Goal: Task Accomplishment & Management: Use online tool/utility

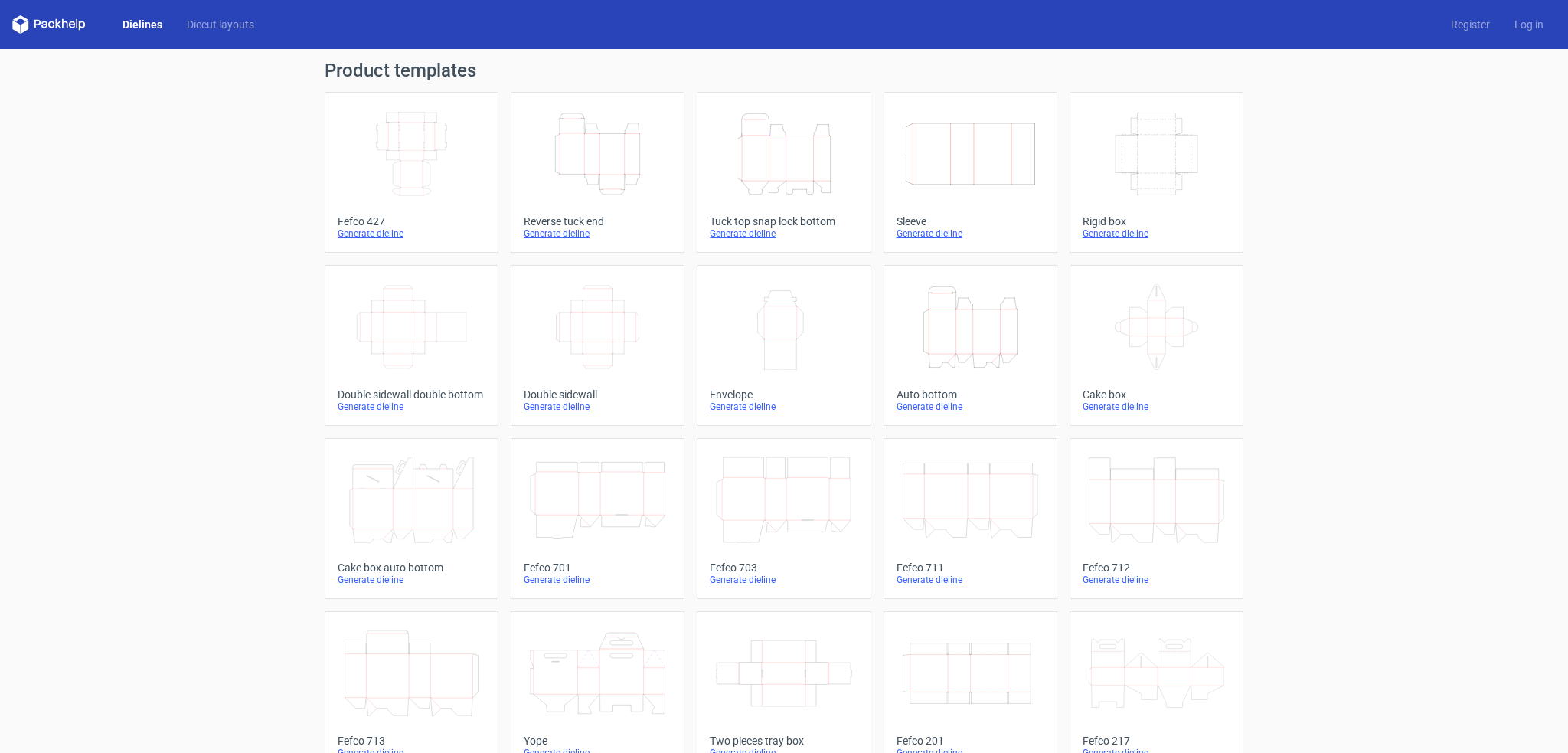
click at [406, 137] on icon "Width Depth Height" at bounding box center [411, 154] width 135 height 86
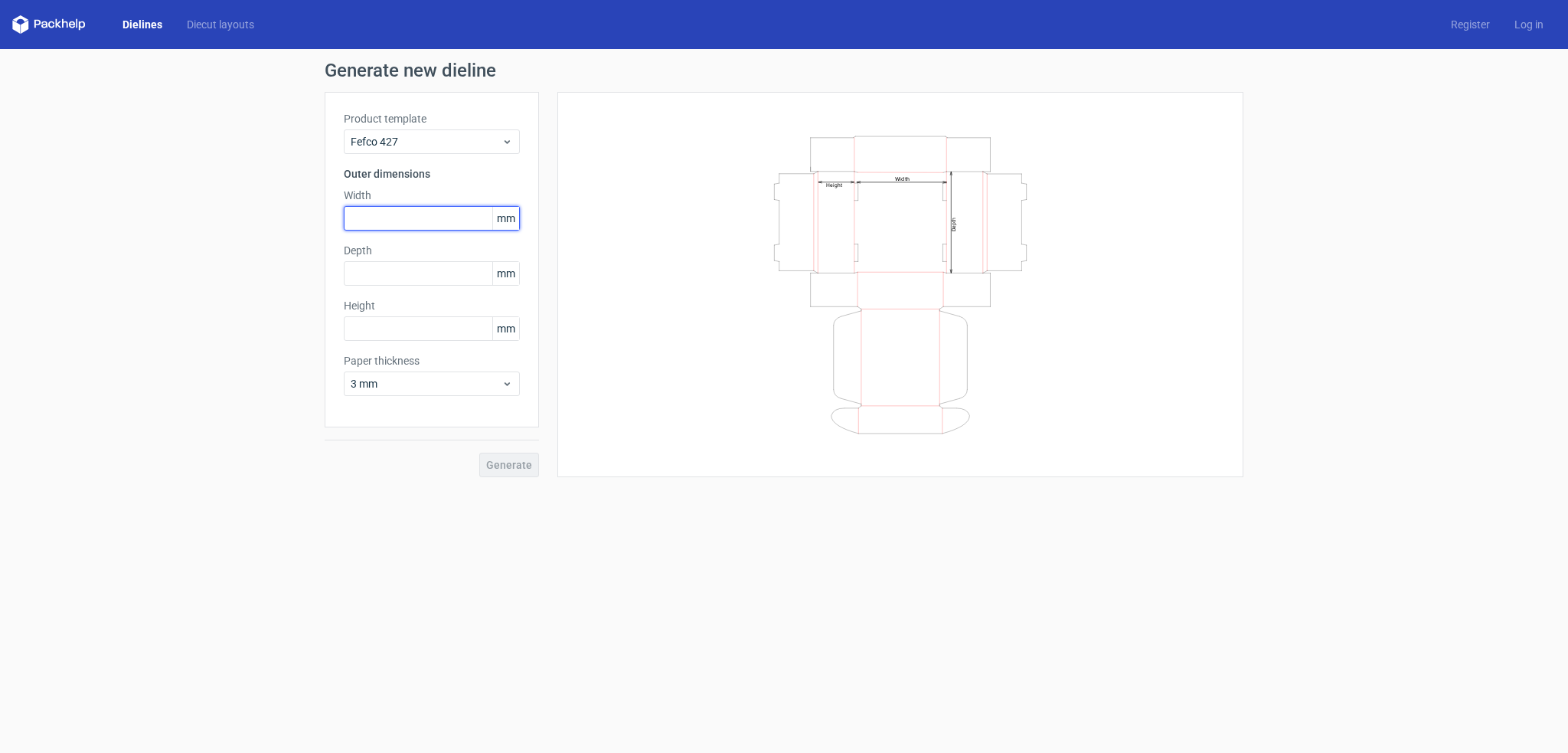
click at [397, 211] on input "text" at bounding box center [431, 218] width 176 height 25
type input "215"
drag, startPoint x: 390, startPoint y: 275, endPoint x: 375, endPoint y: 260, distance: 21.2
click at [392, 275] on input "text" at bounding box center [431, 274] width 176 height 25
type input "205"
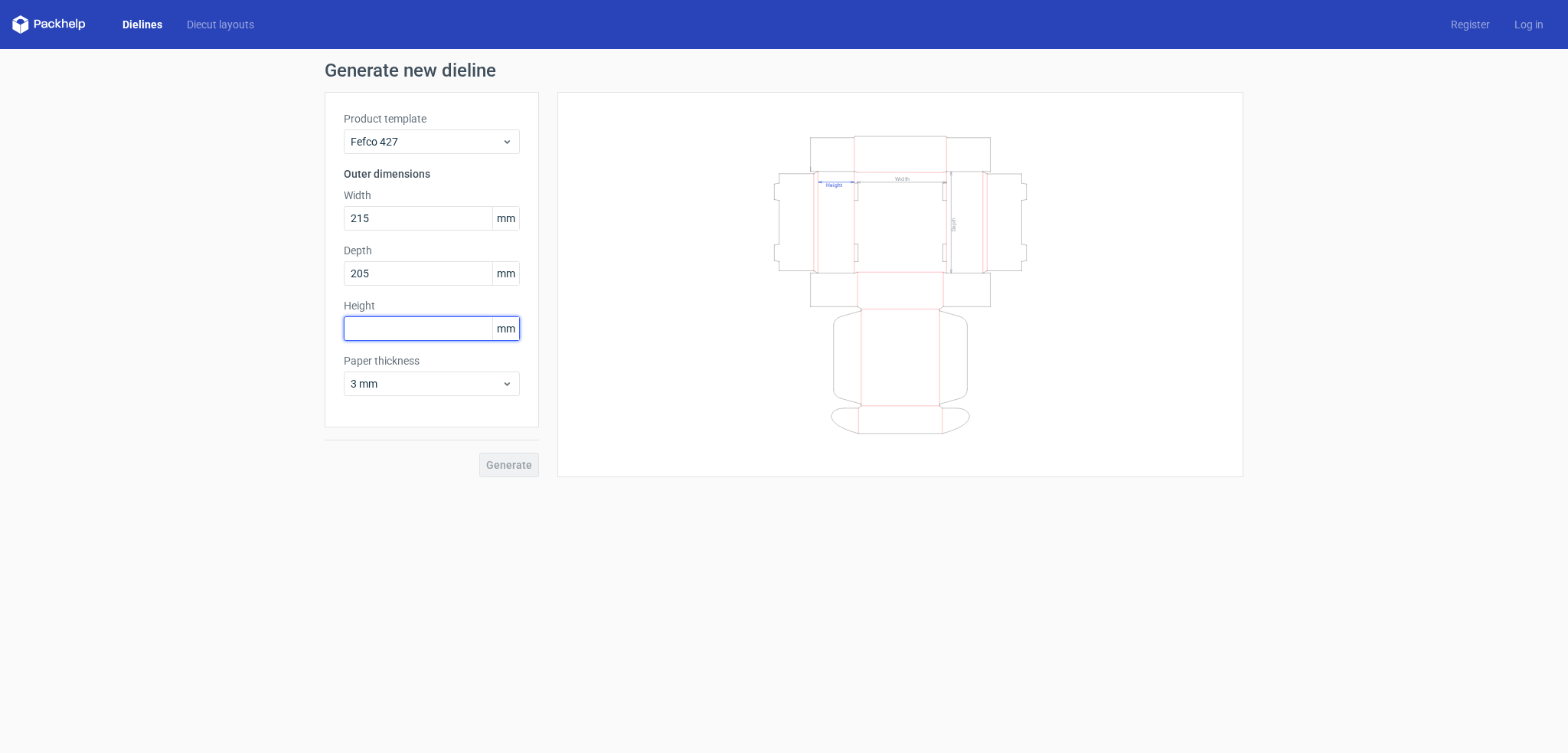
click at [409, 341] on input "text" at bounding box center [431, 329] width 176 height 25
type input "28"
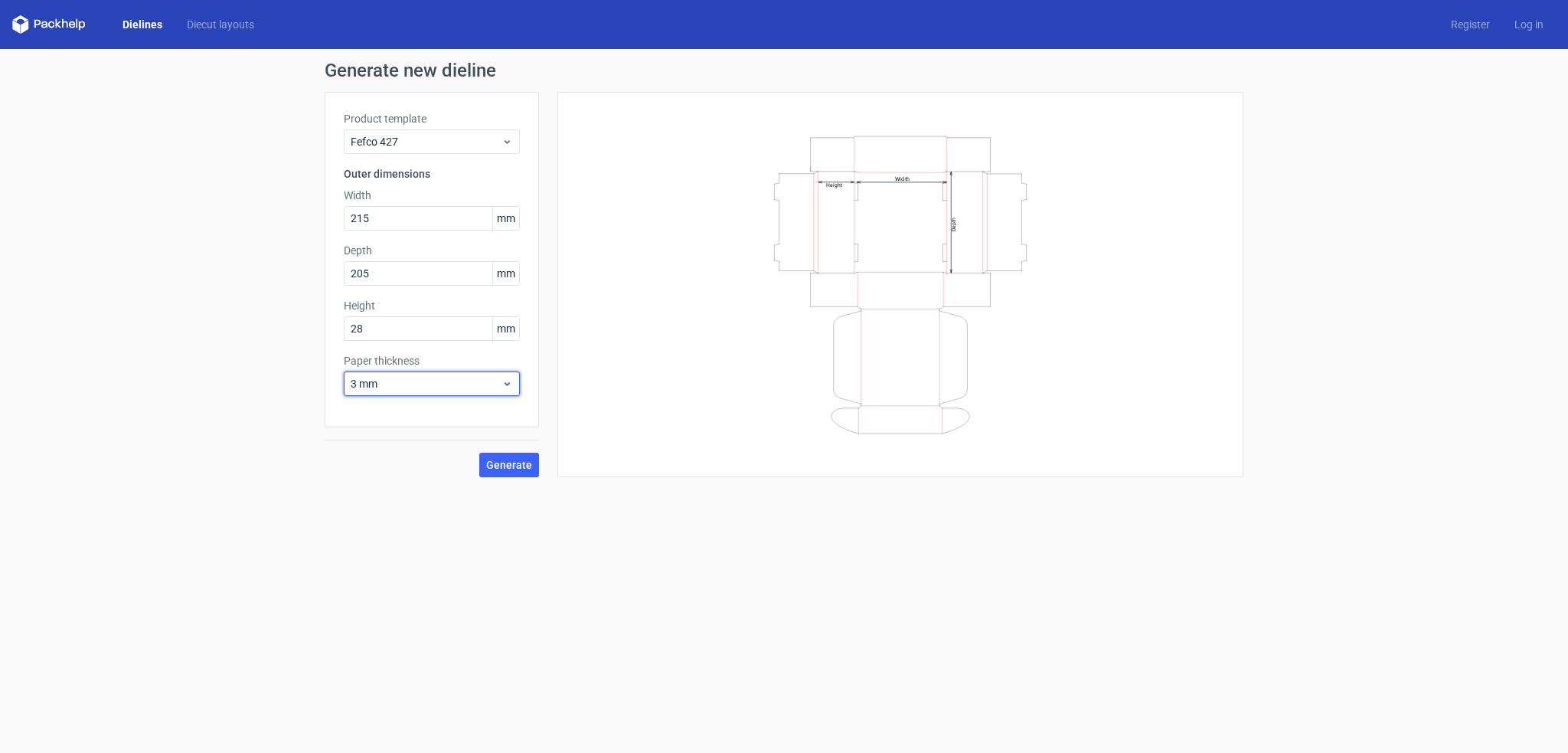
click at [507, 380] on icon at bounding box center [507, 384] width 12 height 12
click at [372, 495] on div "1.5 mm" at bounding box center [432, 491] width 164 height 25
click at [515, 464] on span "Generate" at bounding box center [510, 465] width 46 height 11
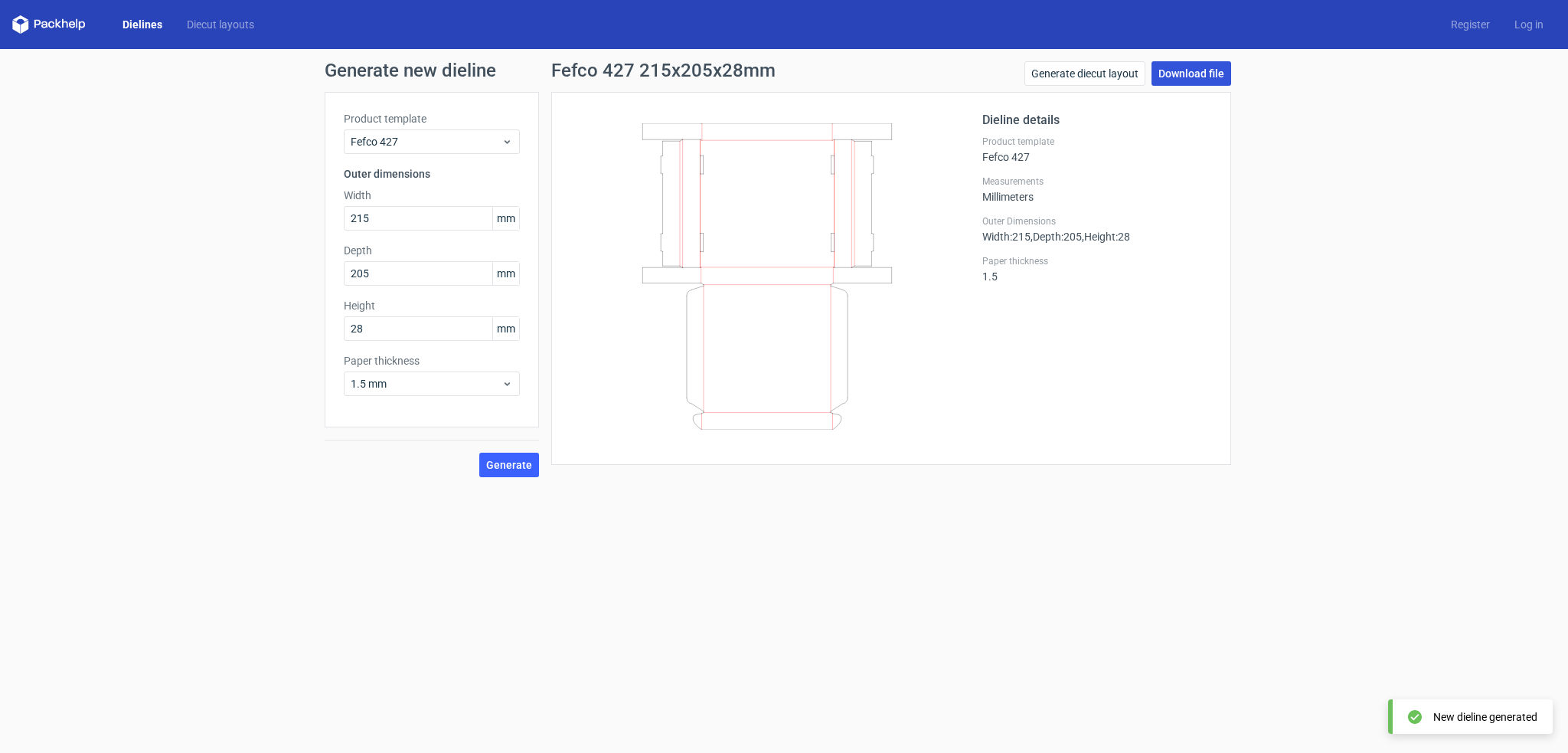
click at [1209, 72] on link "Download file" at bounding box center [1191, 74] width 79 height 25
drag, startPoint x: 376, startPoint y: 217, endPoint x: 361, endPoint y: 223, distance: 16.2
click at [361, 223] on input "215" at bounding box center [431, 218] width 176 height 25
type input "210"
drag, startPoint x: 267, startPoint y: 496, endPoint x: 265, endPoint y: 509, distance: 13.2
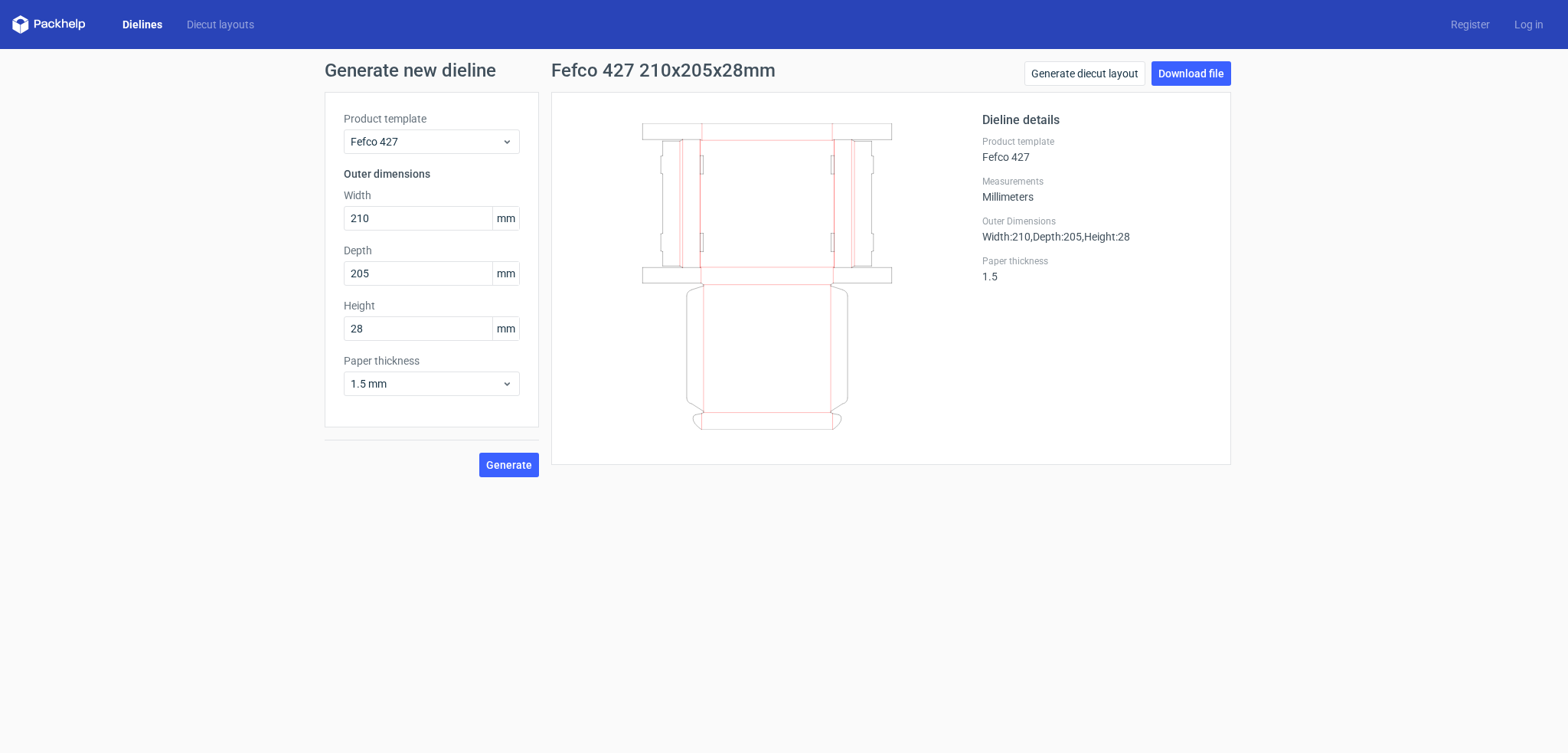
click at [267, 498] on form "Generate new dieline Product template Fefco 427 Outer dimensions Width 210 mm D…" at bounding box center [784, 401] width 1568 height 704
click at [502, 465] on span "Generate" at bounding box center [510, 465] width 46 height 11
click at [1202, 69] on link "Download file" at bounding box center [1191, 74] width 79 height 25
click at [394, 281] on input "205" at bounding box center [431, 274] width 176 height 25
type input "207"
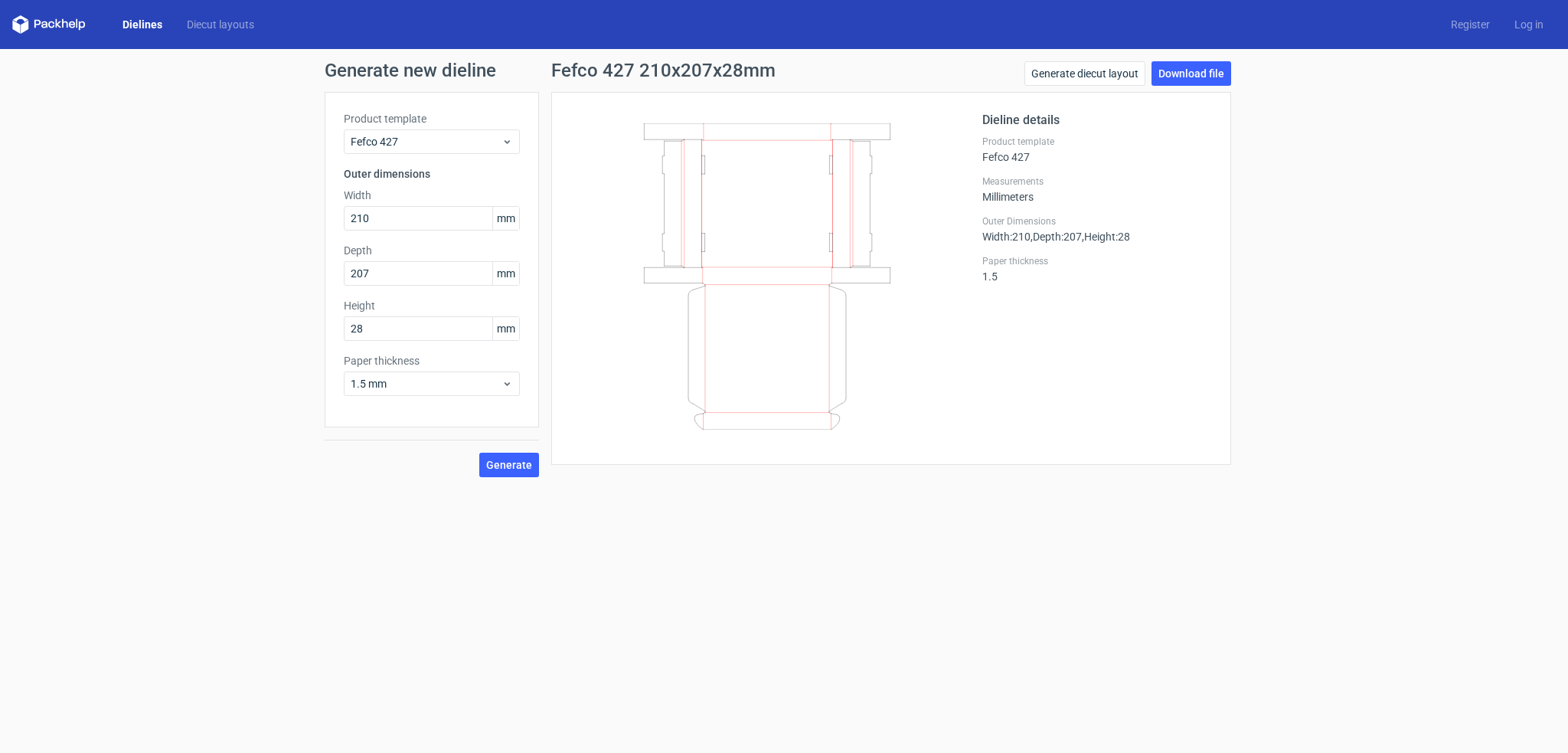
drag, startPoint x: 372, startPoint y: 487, endPoint x: 392, endPoint y: 493, distance: 20.9
click at [374, 487] on div "Generate new dieline Product template Fefco 427 Outer dimensions Width 210 mm D…" at bounding box center [784, 269] width 1568 height 441
click at [511, 466] on span "Generate" at bounding box center [510, 465] width 46 height 11
click at [1200, 78] on link "Download file" at bounding box center [1191, 74] width 79 height 25
drag, startPoint x: 389, startPoint y: 218, endPoint x: 318, endPoint y: 217, distance: 71.0
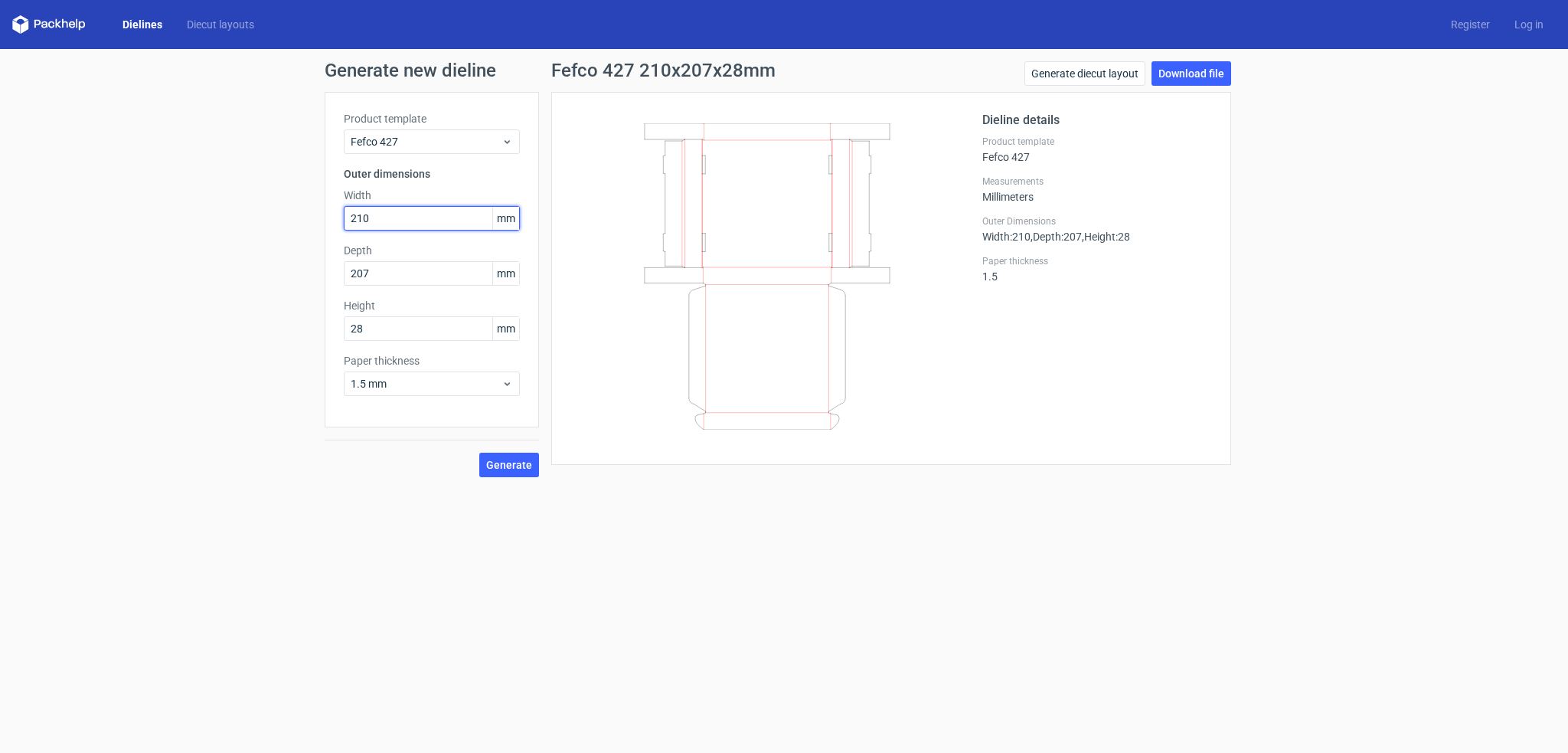
click at [318, 217] on div "Generate new dieline Product template Fefco 427 Outer dimensions Width 210 mm D…" at bounding box center [784, 269] width 1568 height 441
click at [511, 466] on span "Generate" at bounding box center [510, 465] width 46 height 11
click at [1198, 68] on link "Download file" at bounding box center [1191, 74] width 79 height 25
drag, startPoint x: 368, startPoint y: 220, endPoint x: 605, endPoint y: 230, distance: 237.2
click at [605, 230] on div "Product template Fefco 427 Outer dimensions Width 213 mm Depth 207 mm Height 28…" at bounding box center [784, 284] width 919 height 385
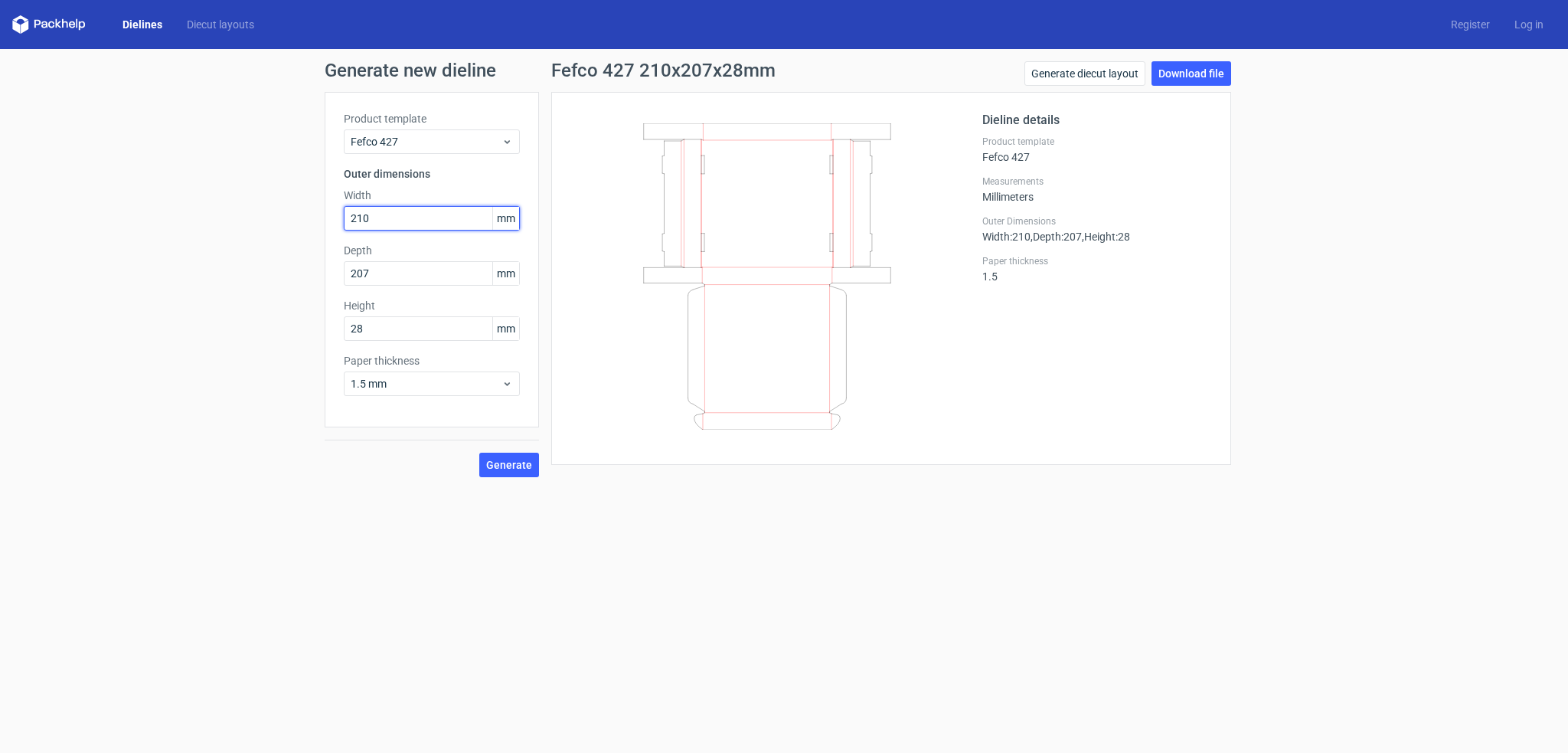
type input "210"
drag, startPoint x: 270, startPoint y: 608, endPoint x: 477, endPoint y: 559, distance: 212.7
click at [270, 608] on form "Generate new dieline Product template Fefco 427 Outer dimensions Width 210 mm D…" at bounding box center [784, 401] width 1568 height 704
click at [513, 469] on span "Generate" at bounding box center [510, 465] width 46 height 11
click at [1396, 340] on div "Generate new dieline Product template Fefco 427 Outer dimensions Width 210 mm D…" at bounding box center [784, 269] width 1568 height 441
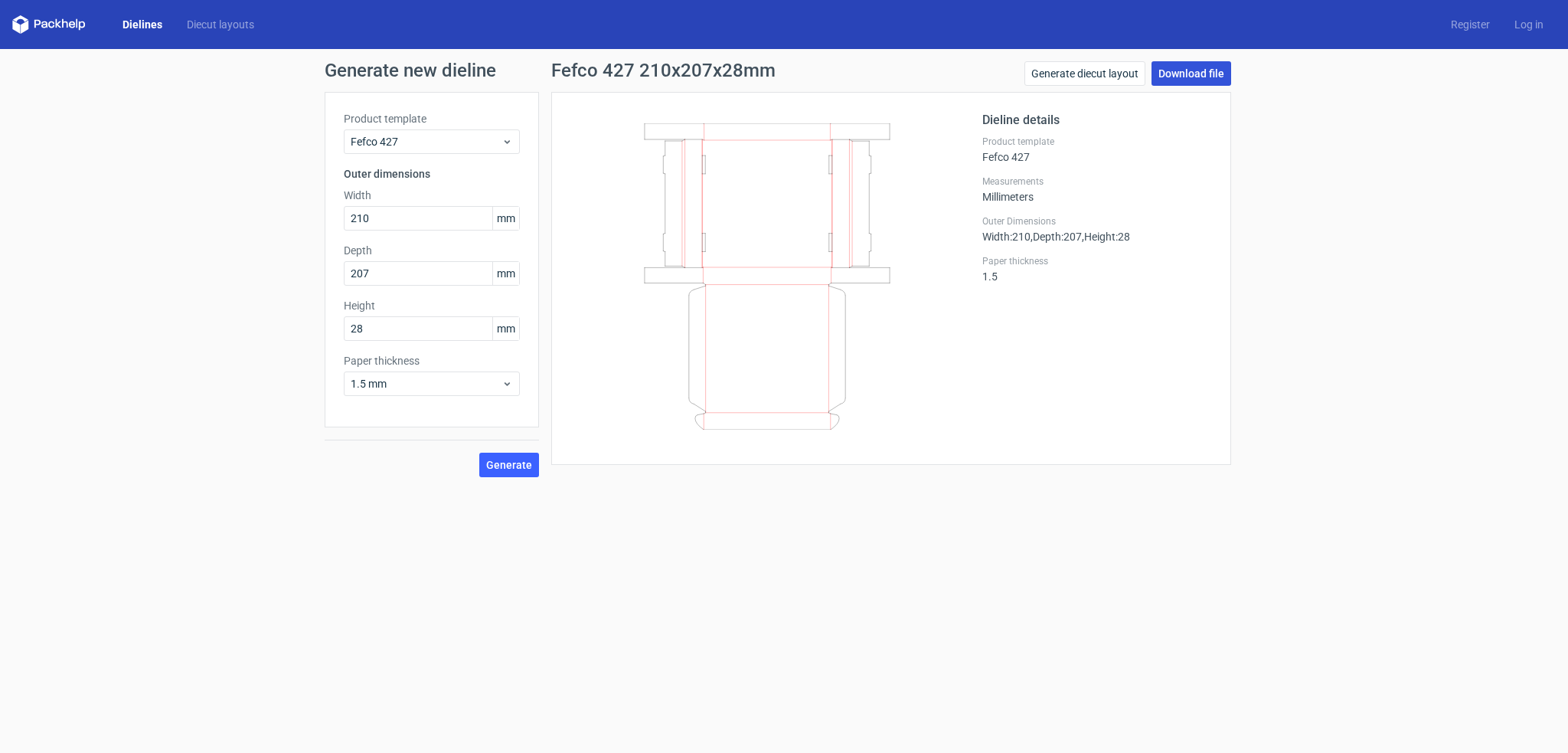
click at [1200, 71] on link "Download file" at bounding box center [1191, 74] width 79 height 25
click at [404, 273] on input "207" at bounding box center [431, 274] width 176 height 25
type input "202"
click at [302, 555] on form "Generate new dieline Product template Fefco 427 Outer dimensions Width 210 mm D…" at bounding box center [784, 401] width 1568 height 704
click at [514, 459] on button "Generate" at bounding box center [509, 465] width 59 height 25
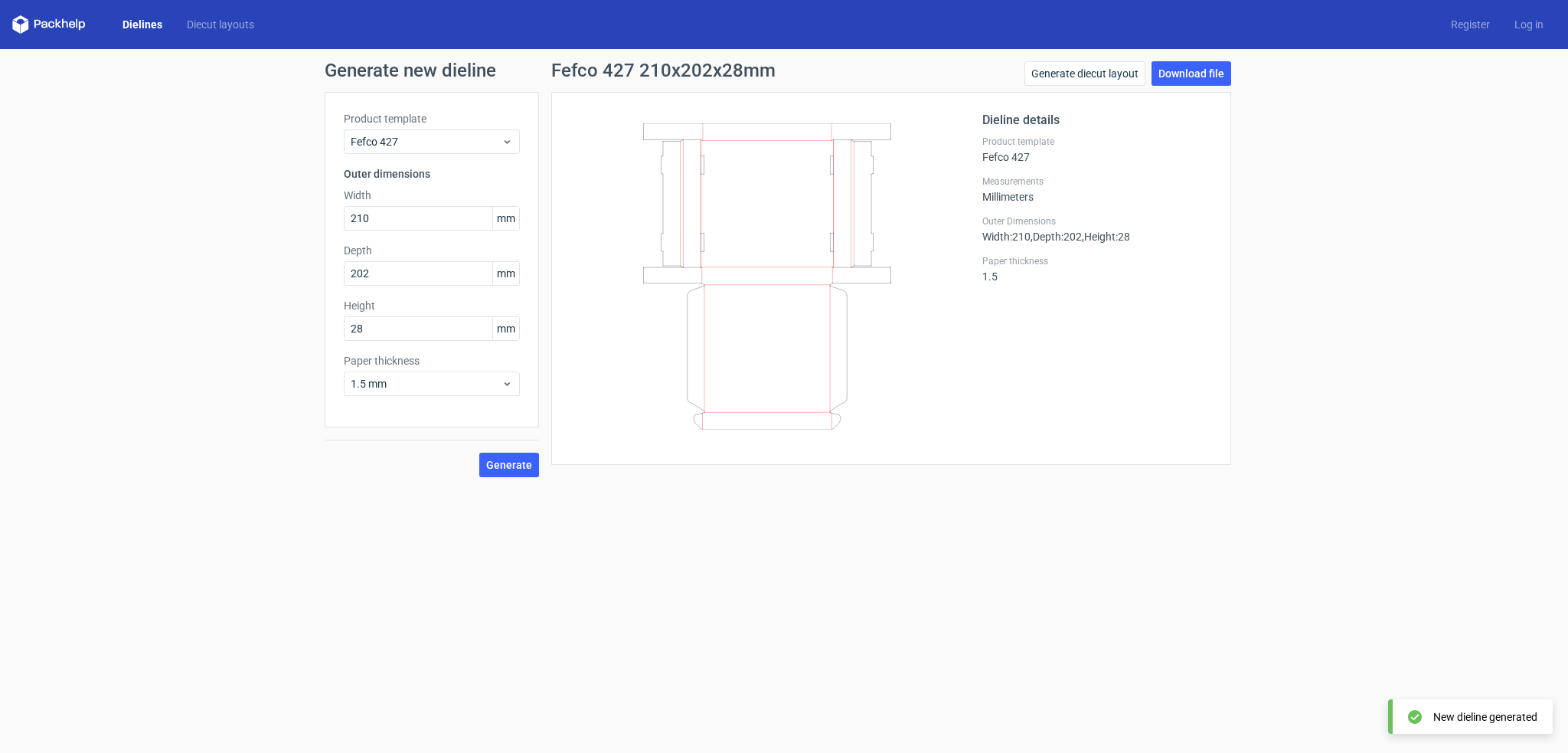
drag, startPoint x: 1492, startPoint y: 269, endPoint x: 1473, endPoint y: 247, distance: 29.1
click at [1489, 263] on div "Generate new dieline Product template Fefco 427 Outer dimensions Width 210 mm D…" at bounding box center [784, 269] width 1568 height 441
click at [1195, 74] on link "Download file" at bounding box center [1191, 74] width 79 height 25
